Goal: Transaction & Acquisition: Purchase product/service

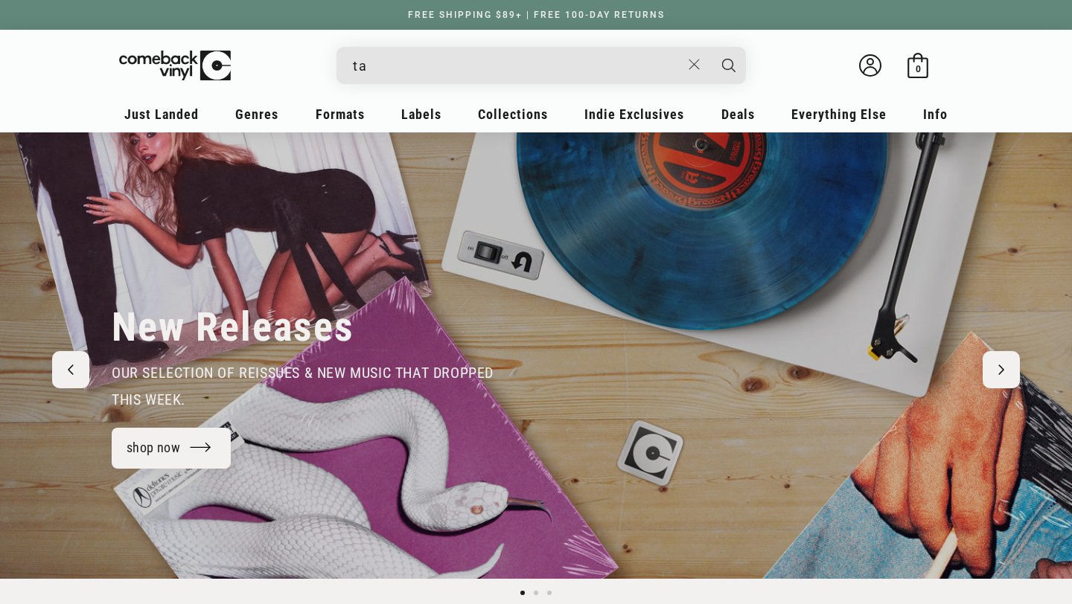
type input "tay"
click at [710, 47] on button "Search" at bounding box center [728, 65] width 37 height 37
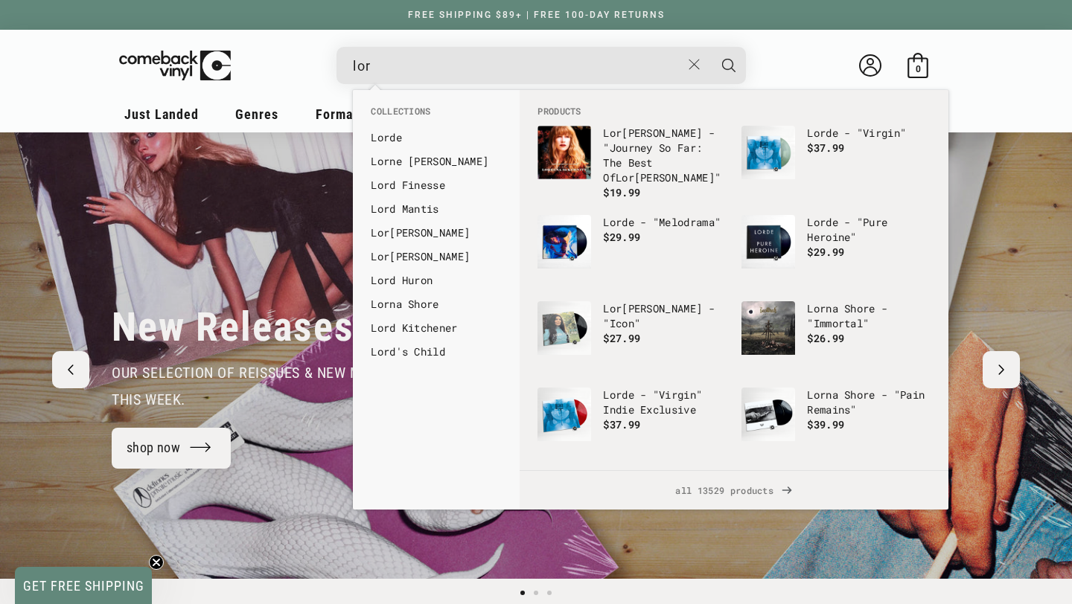
click at [425, 71] on input "lor" at bounding box center [517, 66] width 328 height 31
click at [425, 69] on input "lor" at bounding box center [517, 66] width 328 height 31
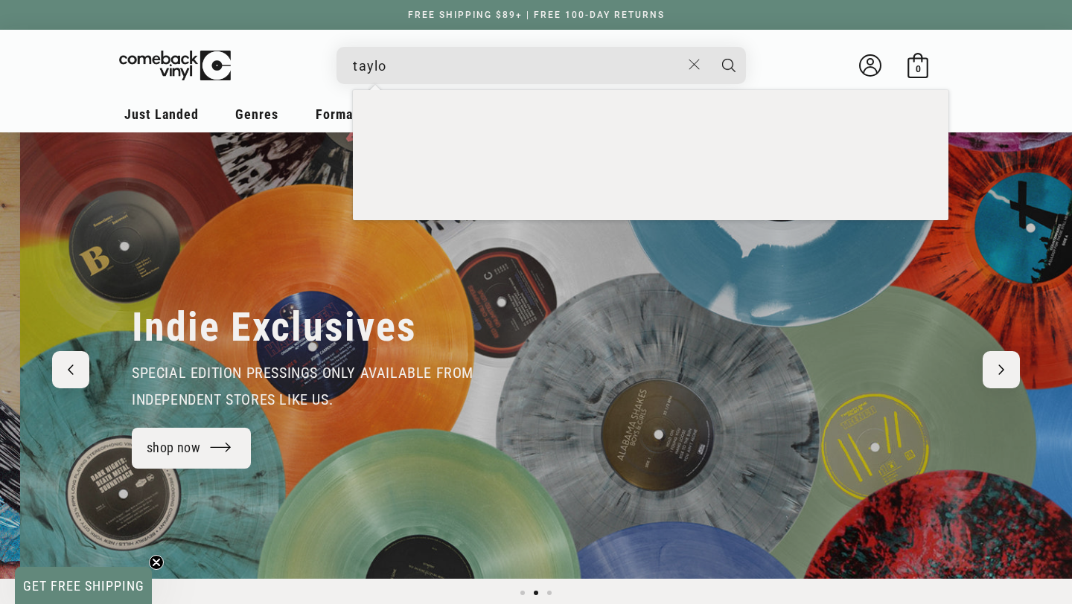
scroll to position [0, 1072]
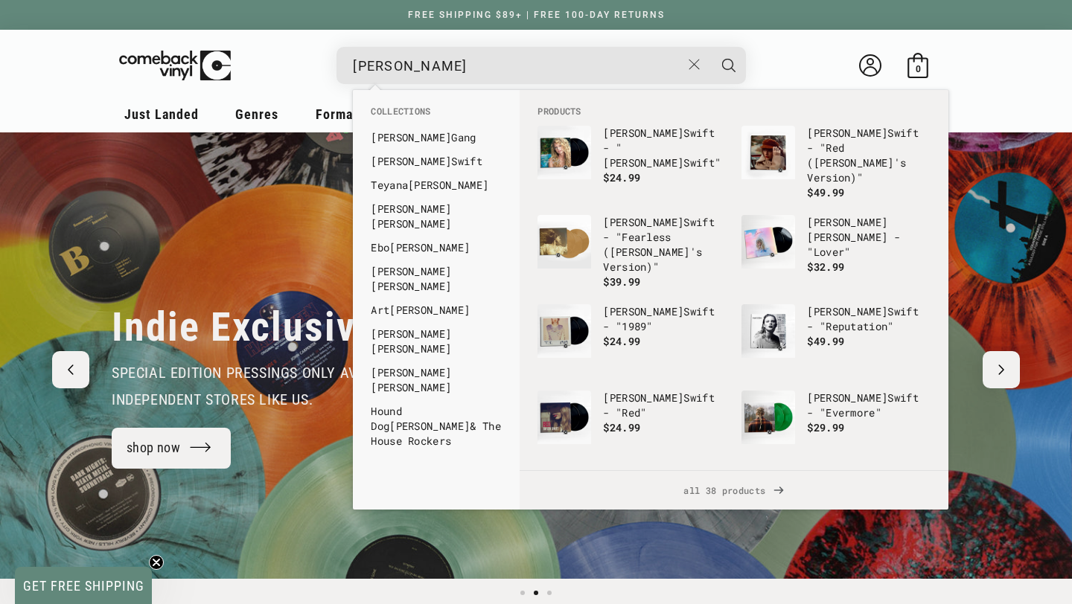
type input "[PERSON_NAME]"
click at [710, 47] on button "Search" at bounding box center [728, 65] width 37 height 37
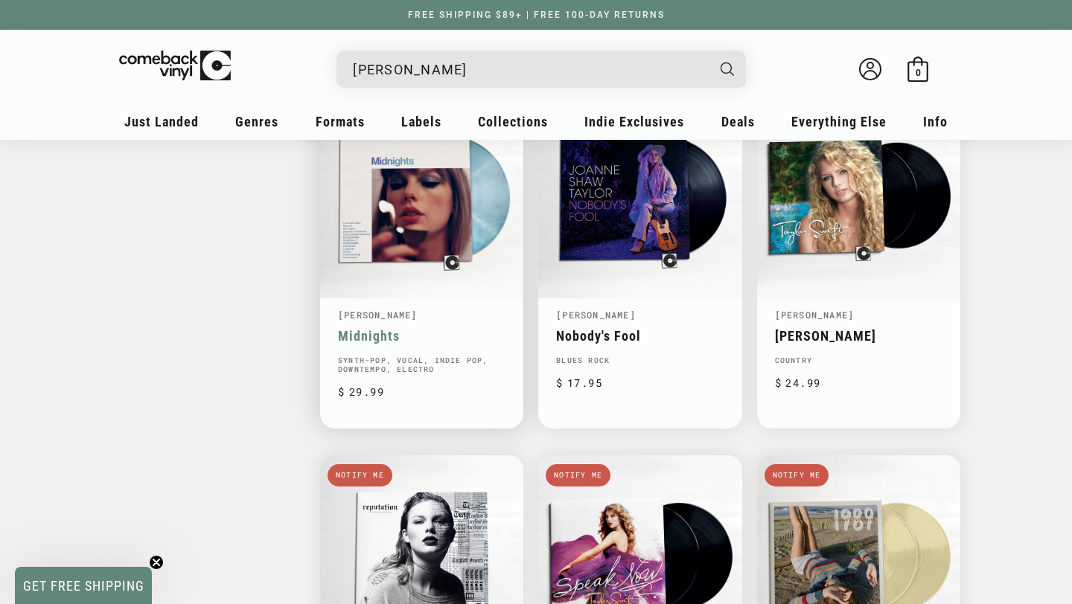
scroll to position [1893, 0]
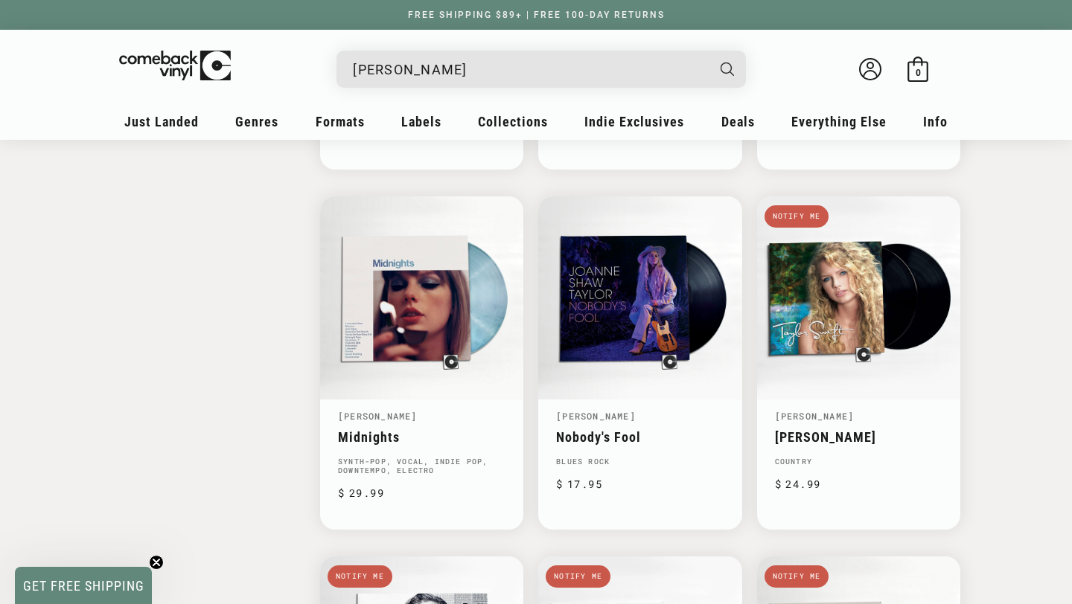
click at [476, 77] on input "[PERSON_NAME]" at bounding box center [529, 69] width 353 height 31
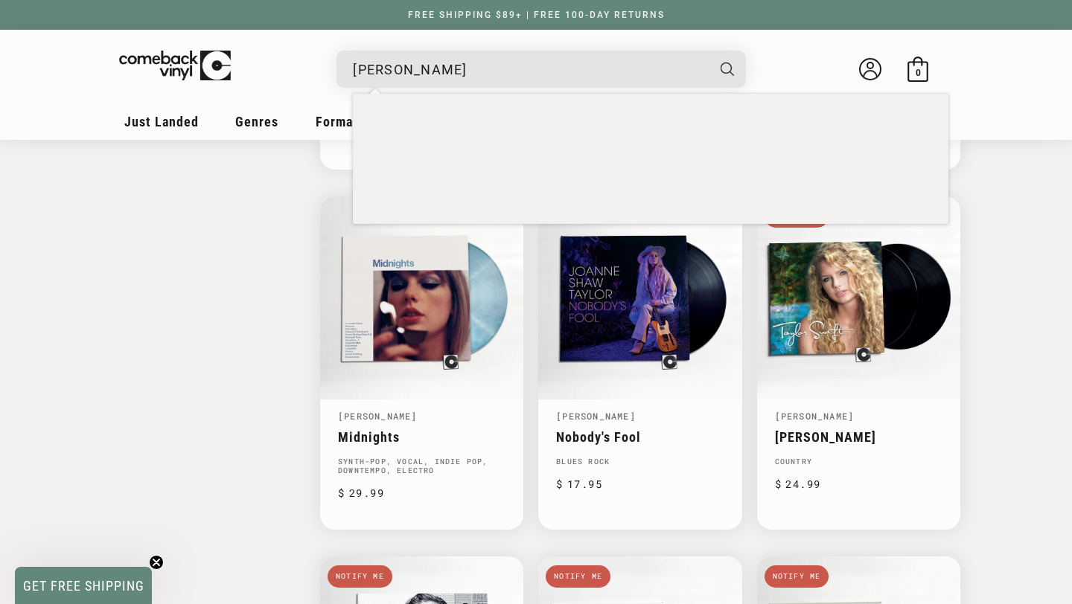
click at [476, 77] on input "[PERSON_NAME]" at bounding box center [529, 69] width 353 height 31
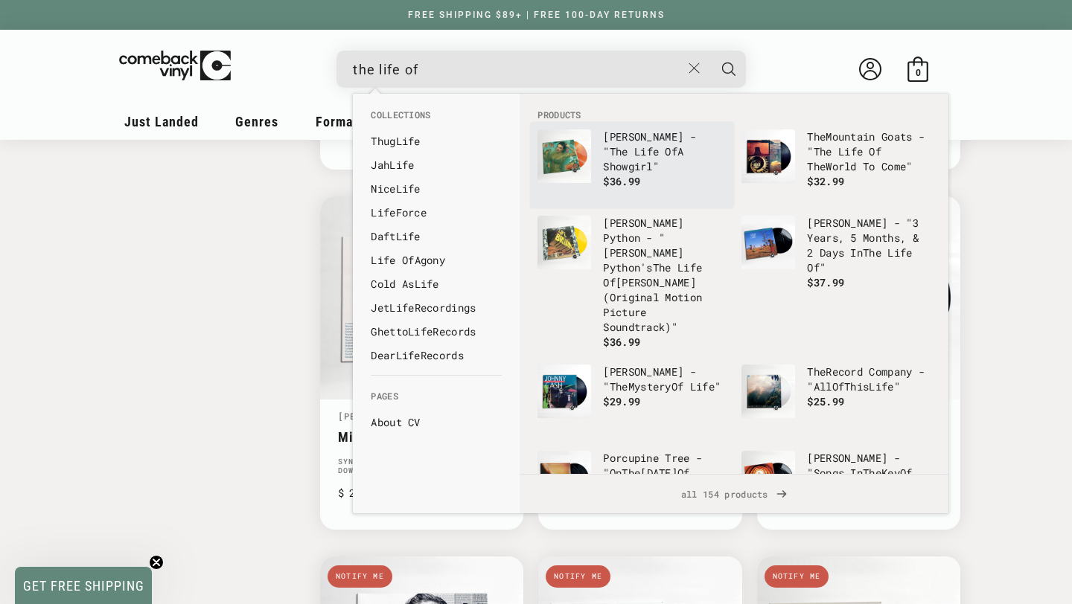
type input "the life of"
click at [581, 141] on img "Products" at bounding box center [564, 157] width 54 height 54
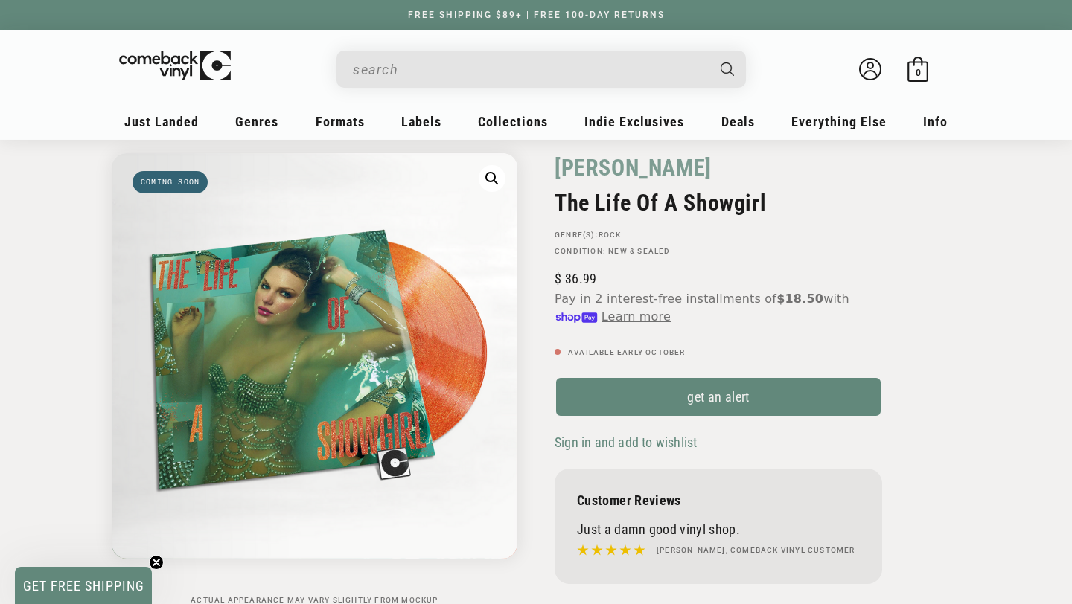
scroll to position [61, 0]
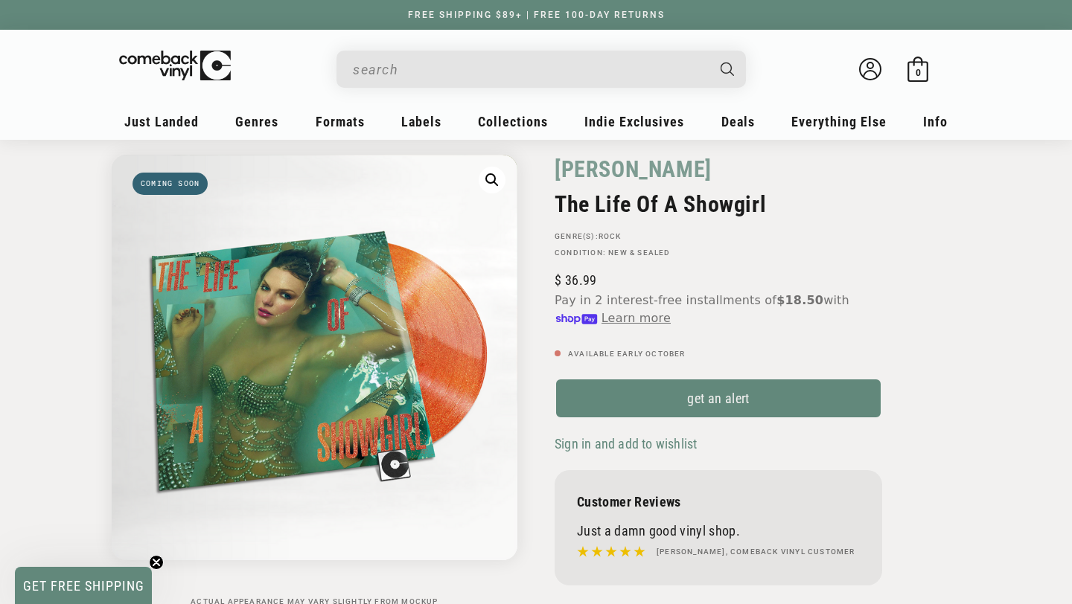
click at [156, 566] on circle "Close teaser" at bounding box center [157, 563] width 14 height 14
click at [421, 75] on input "When autocomplete results are available use up and down arrows to review and en…" at bounding box center [529, 69] width 353 height 31
